Goal: Navigation & Orientation: Find specific page/section

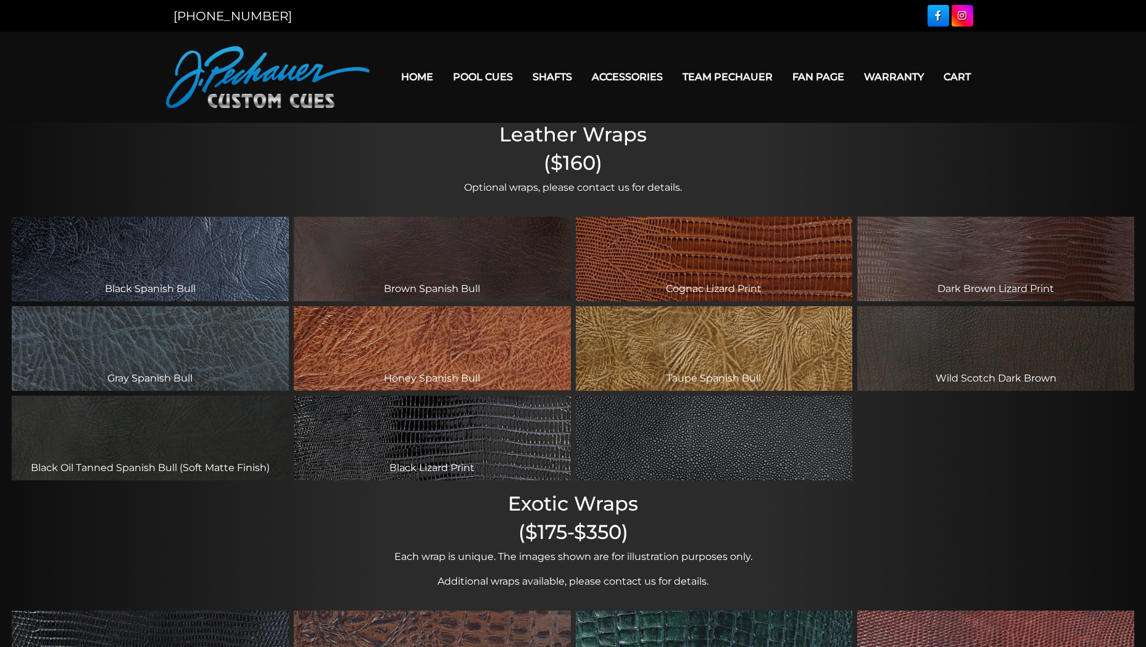
click at [760, 434] on div "[US_STATE] Black Pebble" at bounding box center [714, 438] width 277 height 85
click at [776, 462] on div "[US_STATE] Black Pebble" at bounding box center [714, 438] width 277 height 85
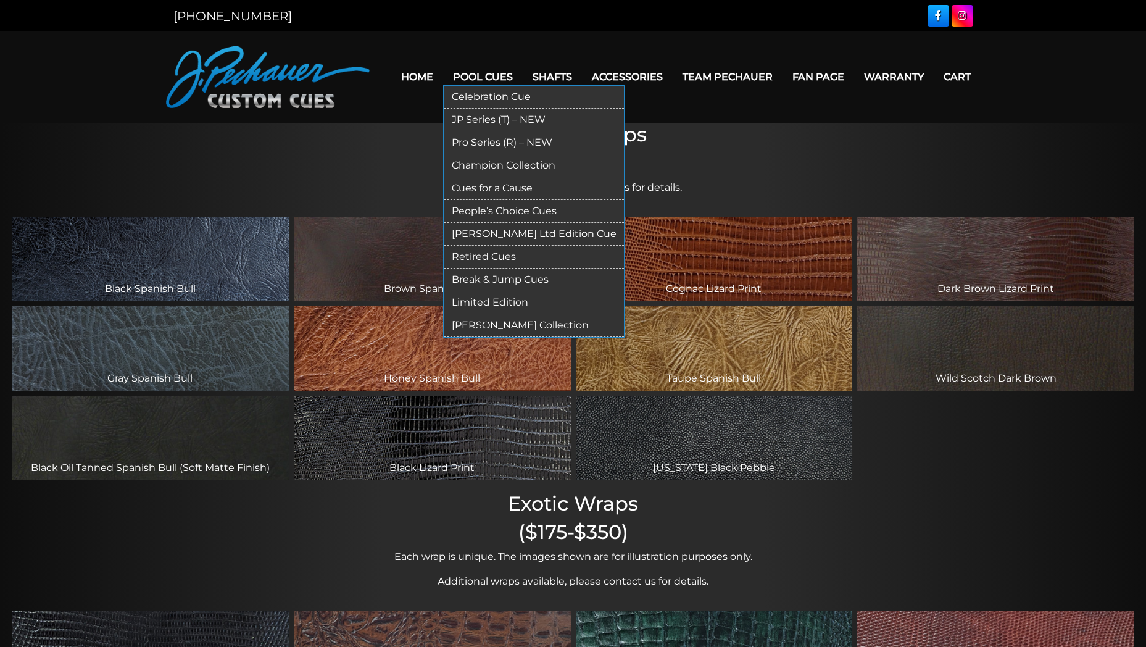
click at [497, 72] on link "Pool Cues" at bounding box center [483, 76] width 80 height 31
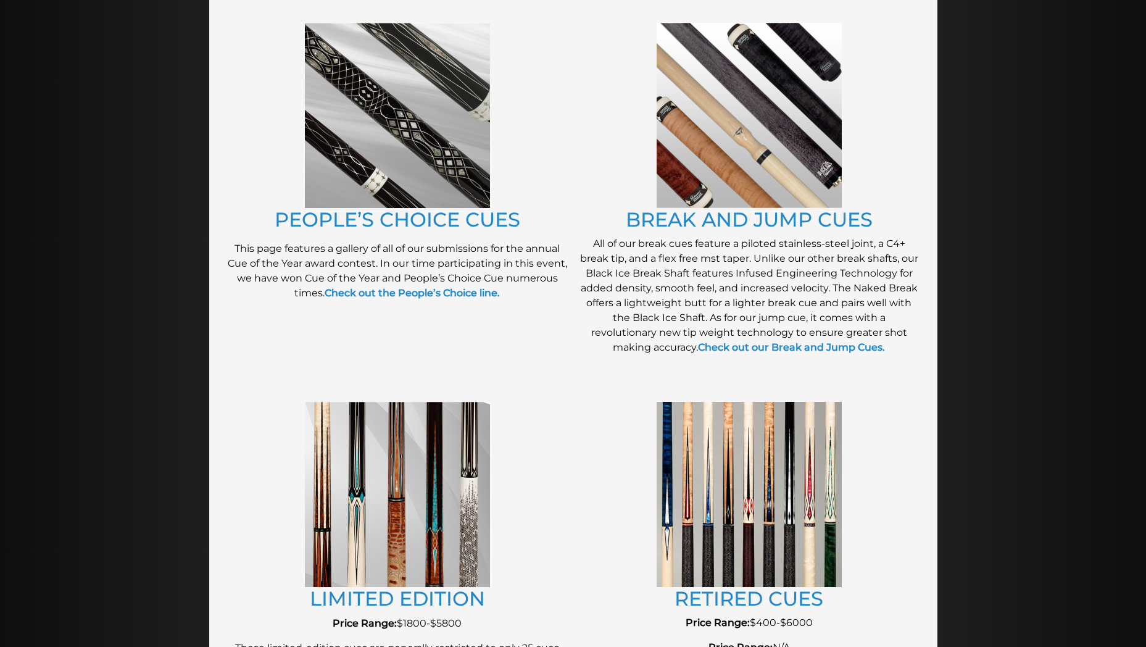
scroll to position [958, 0]
